Goal: Navigation & Orientation: Find specific page/section

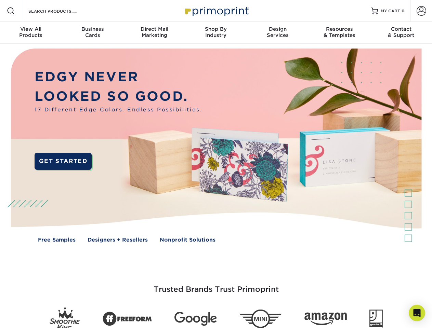
click at [216, 164] on img at bounding box center [216, 151] width 428 height 214
click at [11, 11] on span at bounding box center [11, 11] width 8 height 8
click at [421, 11] on span at bounding box center [422, 11] width 10 height 10
click at [31, 33] on div "View All Products" at bounding box center [31, 32] width 62 height 12
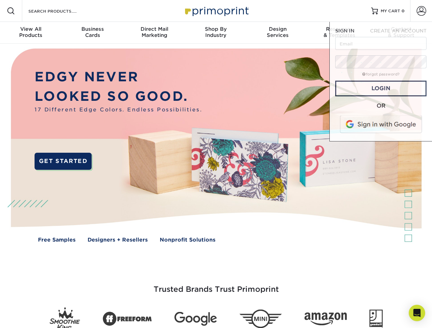
click at [92, 33] on div "Business Cards" at bounding box center [93, 32] width 62 height 12
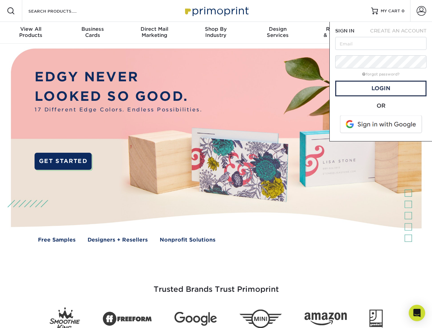
click at [154, 33] on div "Direct Mail Marketing" at bounding box center [154, 32] width 62 height 12
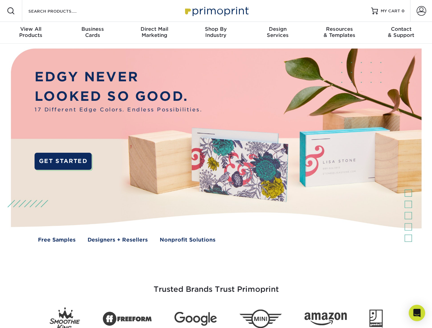
click at [216, 33] on div "Shop By Industry" at bounding box center [216, 32] width 62 height 12
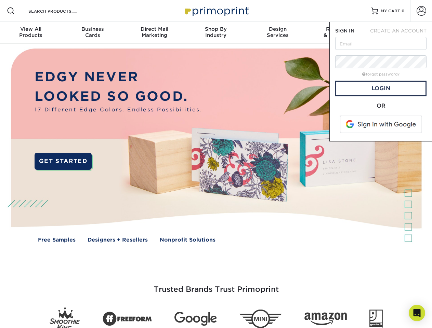
click at [278, 33] on div "Design Services" at bounding box center [278, 32] width 62 height 12
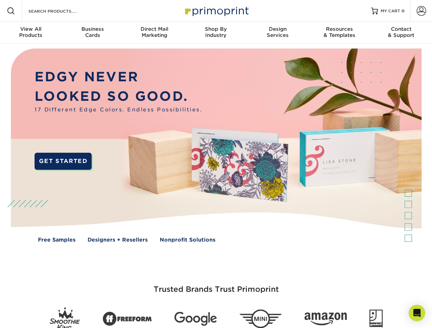
click at [339, 33] on span "SIGN IN" at bounding box center [344, 30] width 19 height 5
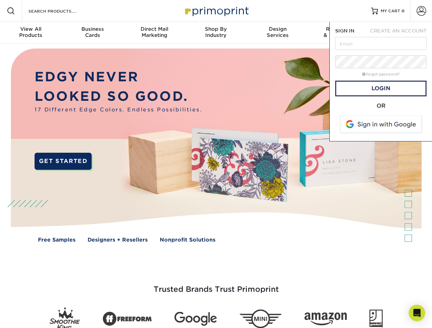
click at [401, 33] on nav "Resources Menu Search Products Account SIGN IN CREATE AN ACCOUNT forgot passwor…" at bounding box center [216, 22] width 432 height 44
